Goal: Navigation & Orientation: Find specific page/section

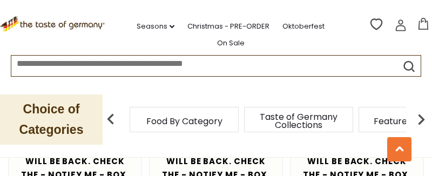
scroll to position [1266, 0]
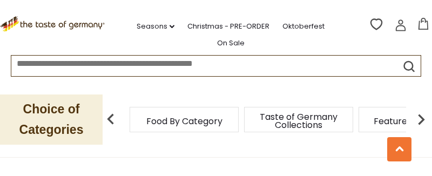
scroll to position [474, 0]
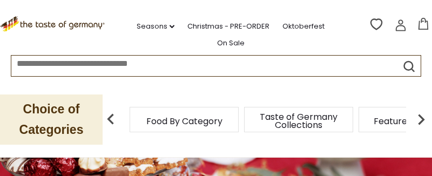
scroll to position [31, 0]
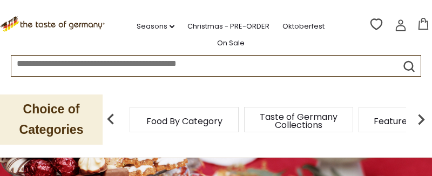
click at [317, 117] on span "Taste of Germany Collections" at bounding box center [298, 121] width 86 height 16
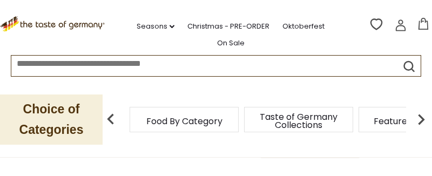
scroll to position [84, 0]
click at [83, 117] on p "Choice of Categories" at bounding box center [51, 119] width 103 height 50
click at [295, 113] on span "Taste of Germany Collections" at bounding box center [298, 121] width 86 height 16
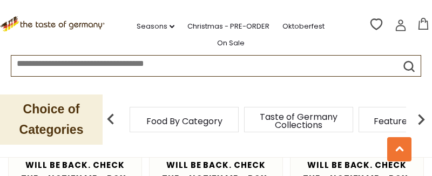
scroll to position [1913, 0]
